Goal: Information Seeking & Learning: Find specific page/section

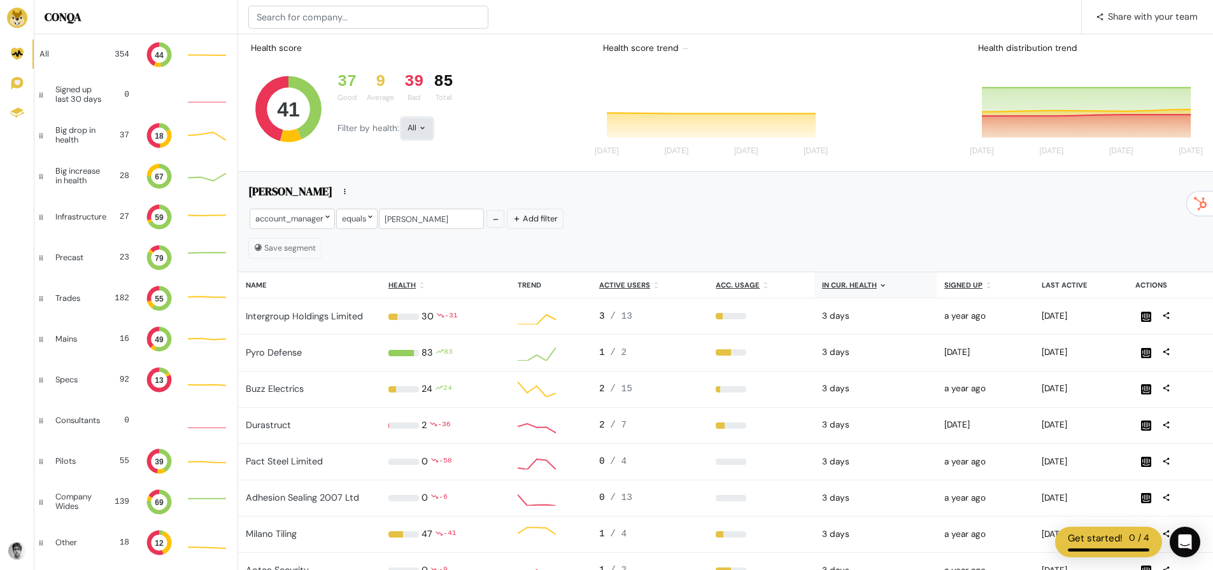
click at [409, 131] on div "All" at bounding box center [417, 128] width 31 height 20
click at [431, 233] on button "Bad" at bounding box center [437, 243] width 71 height 29
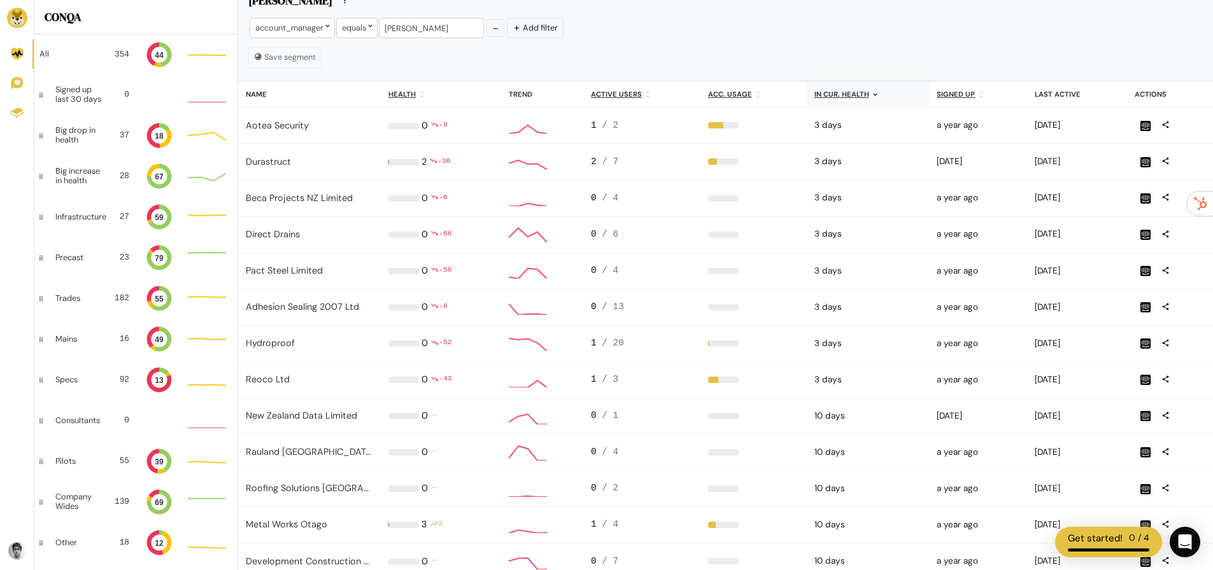
click at [827, 99] on th "In cur. health" at bounding box center [867, 94] width 123 height 26
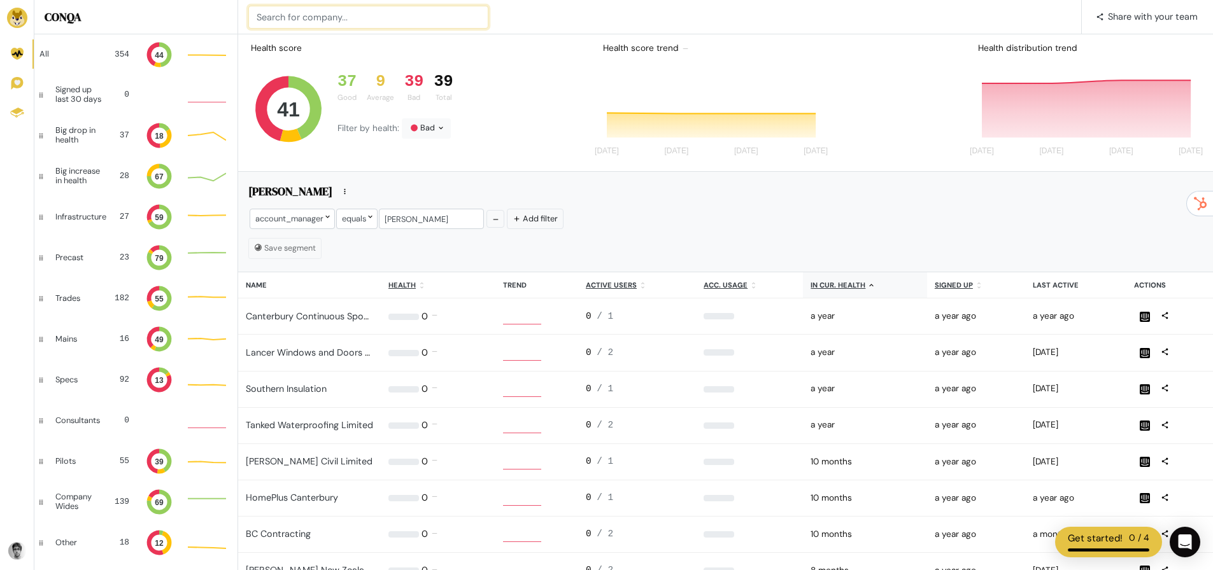
click at [321, 12] on input at bounding box center [368, 17] width 240 height 23
type input "pacts"
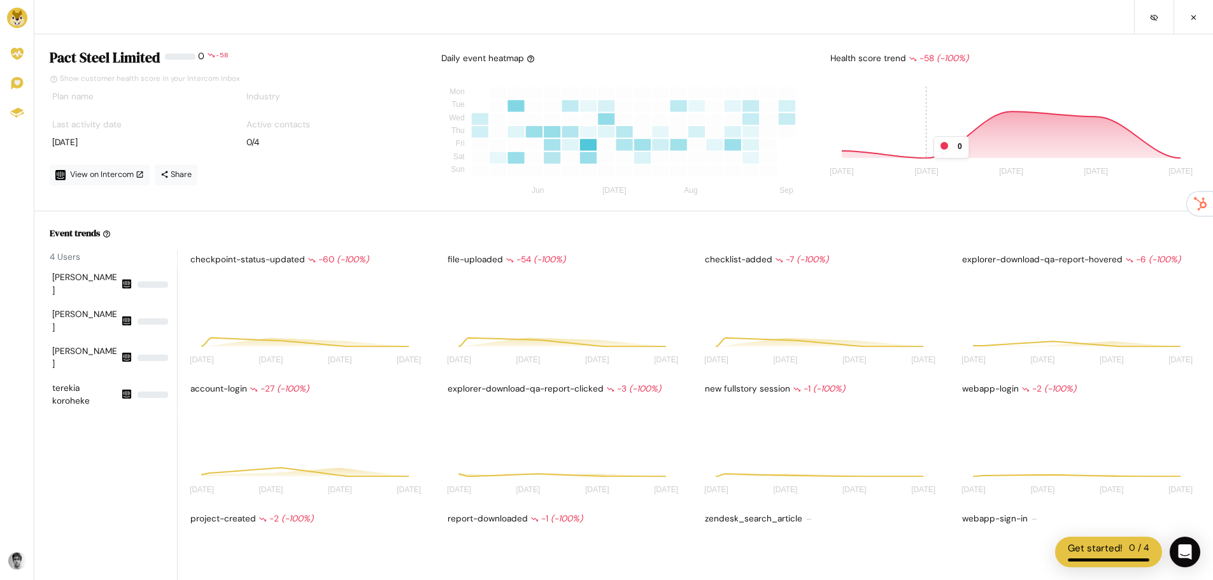
scroll to position [102, 229]
